Goal: Check status: Check status

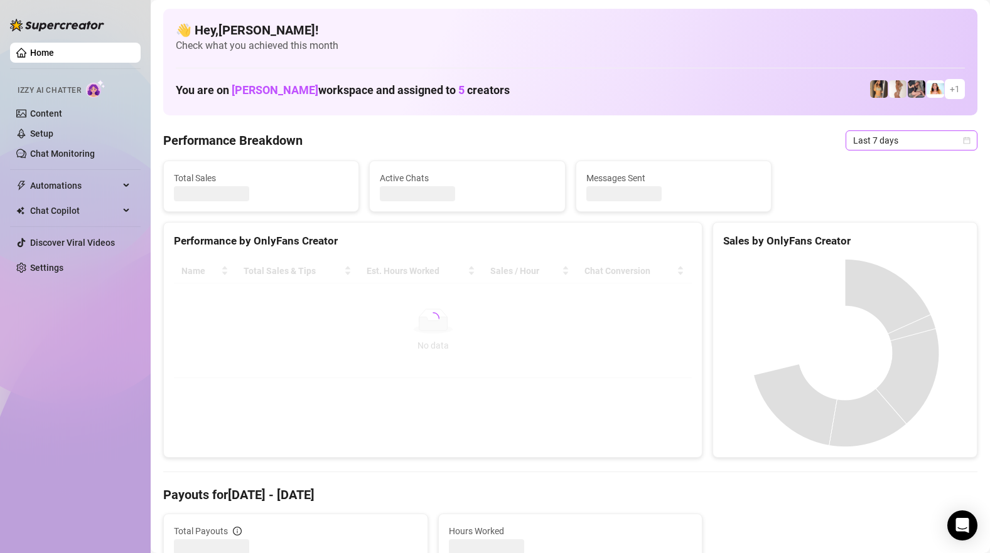
click at [929, 142] on span "Last 7 days" at bounding box center [911, 140] width 117 height 19
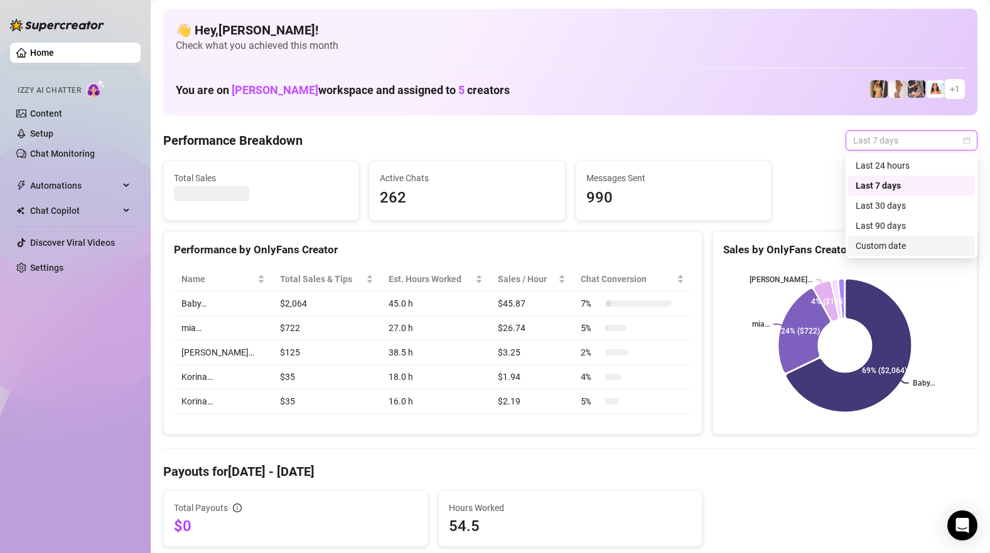
click at [899, 245] on div "Custom date" at bounding box center [911, 246] width 112 height 14
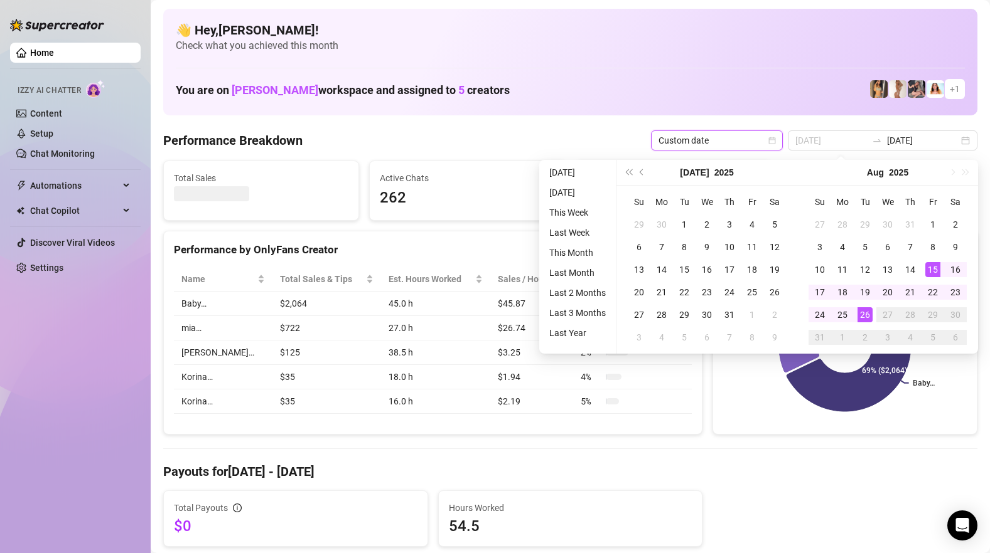
click at [928, 270] on div "15" at bounding box center [932, 269] width 15 height 15
type input "2025-08-19"
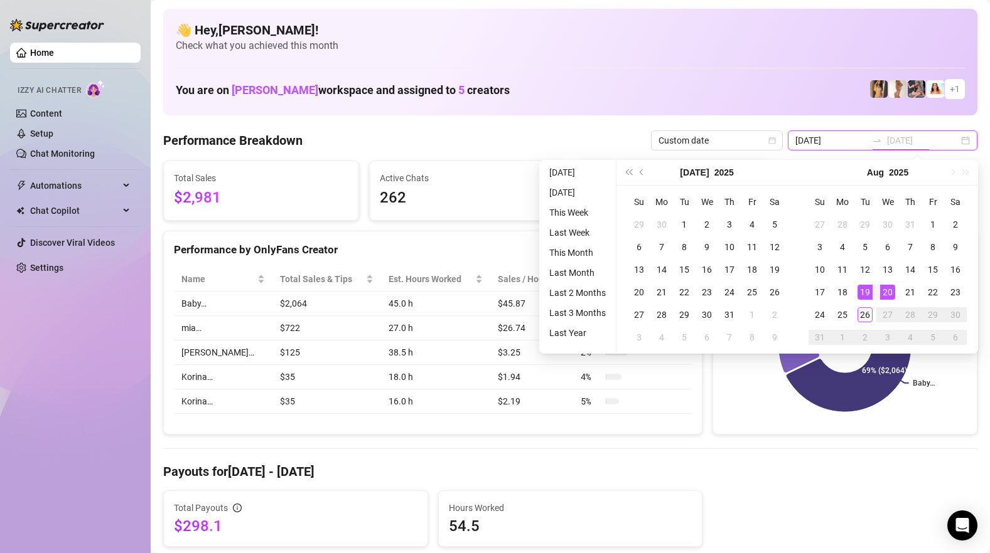
type input "2025-08-26"
click at [865, 315] on div "26" at bounding box center [864, 314] width 15 height 15
